Goal: Information Seeking & Learning: Learn about a topic

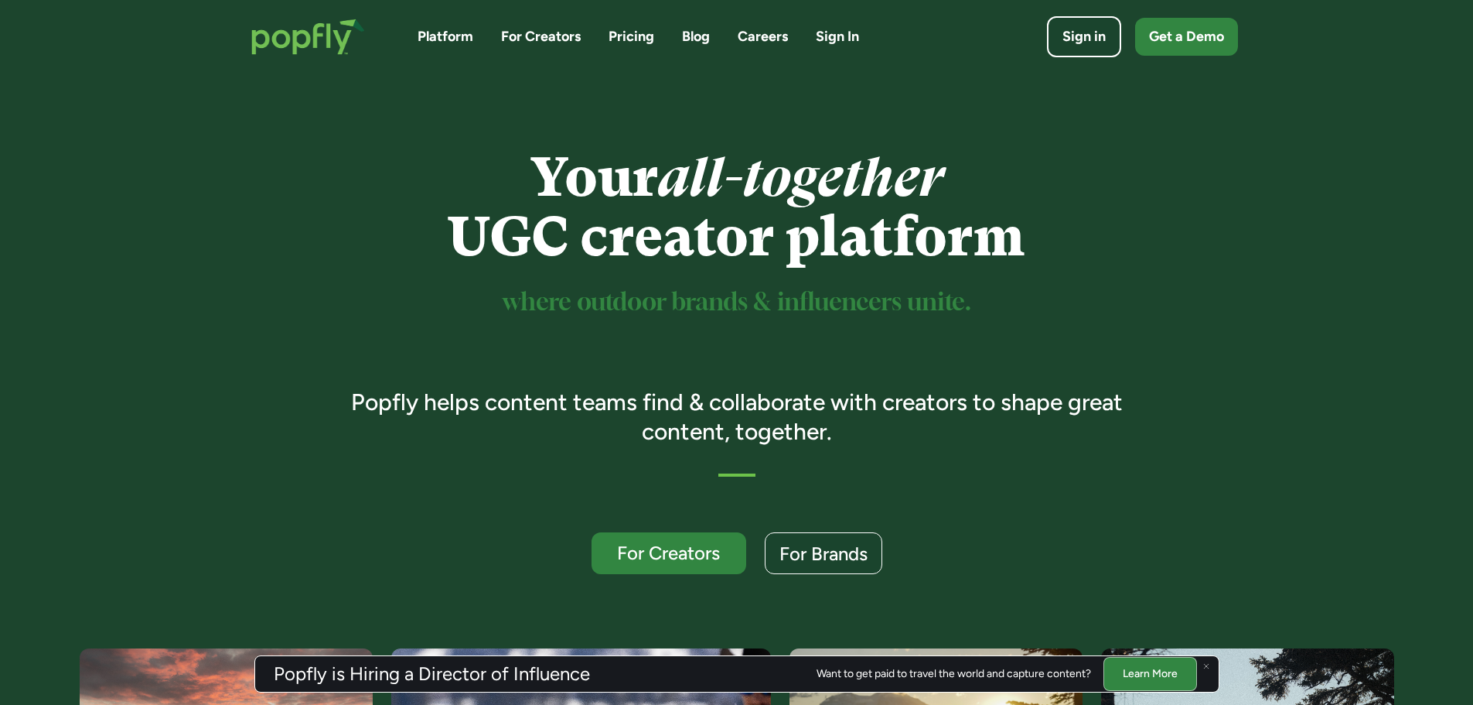
click at [446, 32] on link "Platform" at bounding box center [446, 36] width 56 height 19
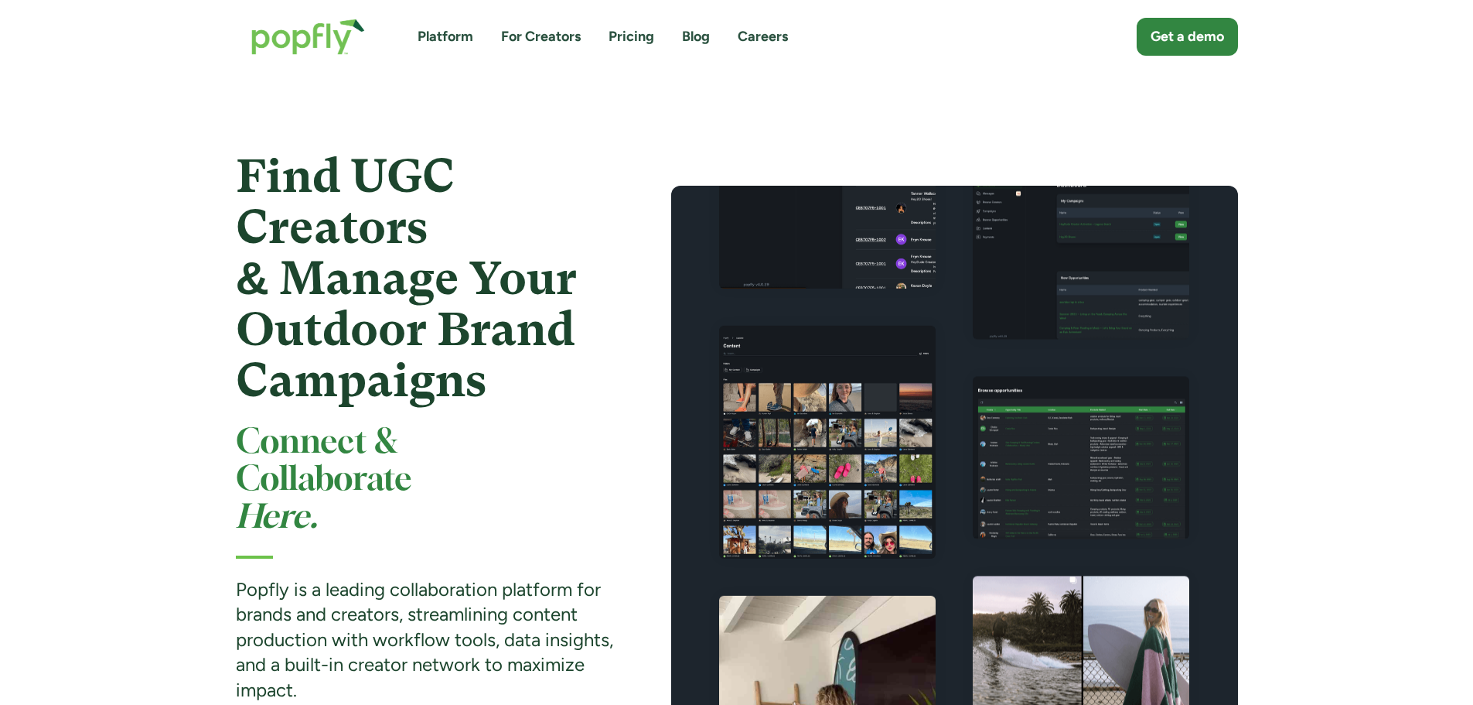
click at [637, 30] on link "Pricing" at bounding box center [632, 36] width 46 height 19
